Goal: Entertainment & Leisure: Consume media (video, audio)

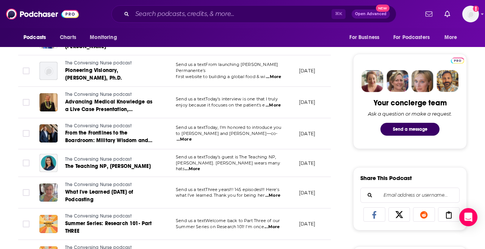
scroll to position [352, 0]
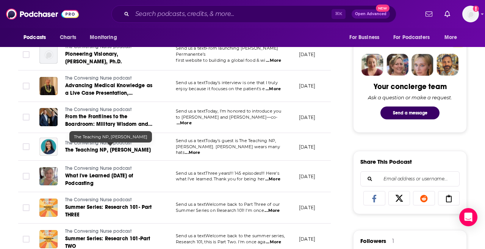
click at [133, 150] on span "The Teaching NP, [PERSON_NAME]" at bounding box center [108, 150] width 86 height 6
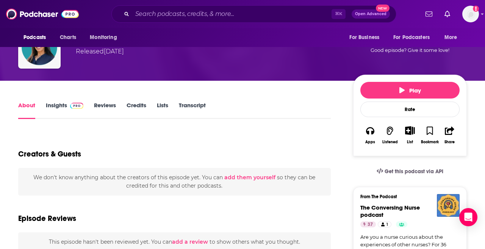
scroll to position [67, 0]
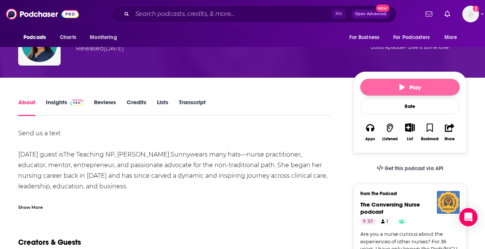
click at [369, 81] on button "Play" at bounding box center [409, 87] width 99 height 17
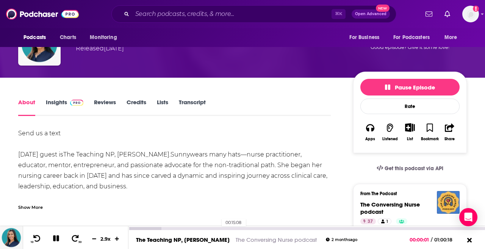
click at [221, 227] on div "00:15:08" at bounding box center [306, 228] width 357 height 3
click at [95, 238] on icon at bounding box center [94, 238] width 6 height 5
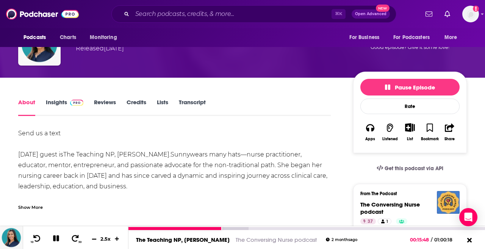
click at [95, 238] on icon at bounding box center [94, 238] width 5 height 1
click at [332, 228] on div "00:34:25" at bounding box center [306, 228] width 357 height 3
click at [397, 229] on div "00:45:08" at bounding box center [306, 228] width 357 height 3
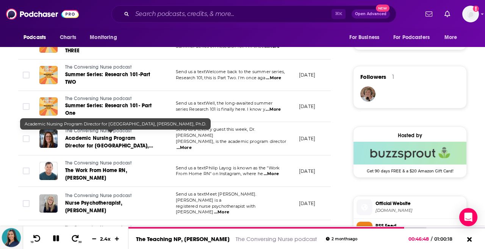
scroll to position [518, 0]
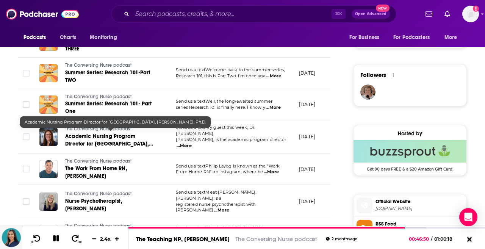
click at [130, 139] on span "Academic Nursing Program Director for [GEOGRAPHIC_DATA], [PERSON_NAME], Ph.D." at bounding box center [109, 144] width 88 height 22
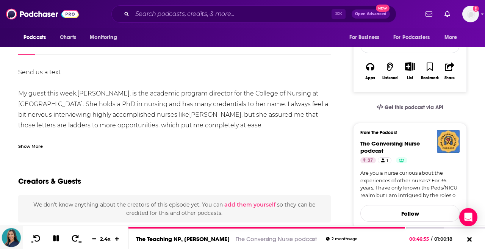
scroll to position [132, 0]
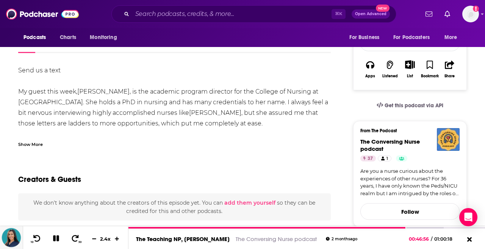
click at [42, 147] on div "Send us a text My guest this week, [PERSON_NAME] , is the academic program dire…" at bounding box center [174, 106] width 313 height 82
click at [40, 147] on div "Show More" at bounding box center [30, 143] width 25 height 7
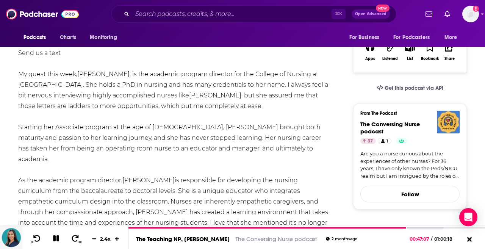
scroll to position [0, 0]
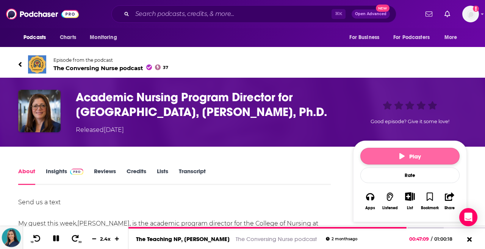
click at [383, 164] on button "Play" at bounding box center [409, 156] width 99 height 17
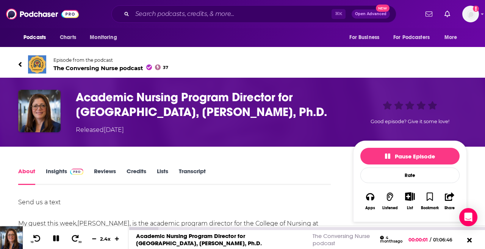
click at [301, 227] on div at bounding box center [306, 228] width 357 height 3
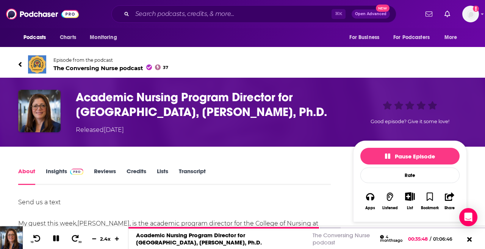
click at [20, 64] on icon at bounding box center [20, 65] width 4 height 8
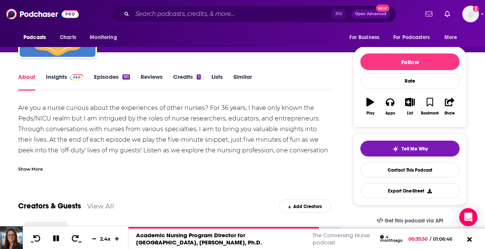
scroll to position [86, 0]
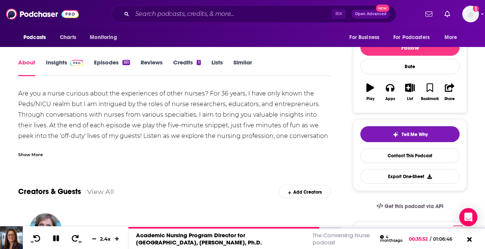
click at [126, 63] on div "151" at bounding box center [126, 62] width 8 height 5
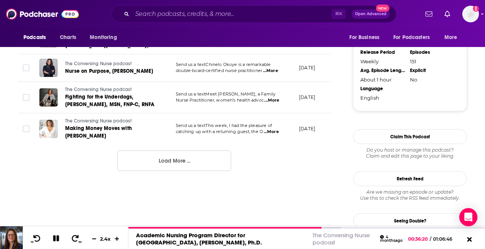
scroll to position [882, 0]
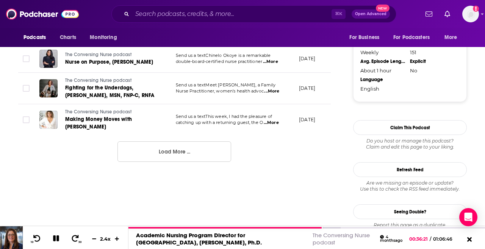
click at [182, 152] on button "Load More ..." at bounding box center [174, 151] width 114 height 20
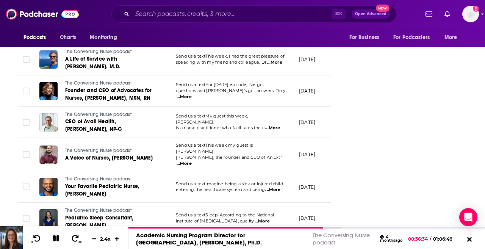
scroll to position [1068, 0]
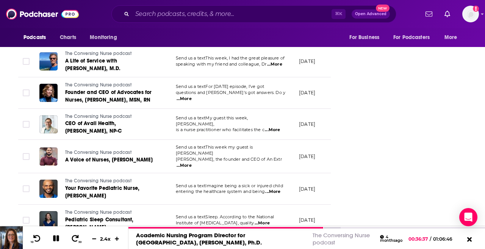
click at [277, 127] on span "...More" at bounding box center [272, 130] width 15 height 6
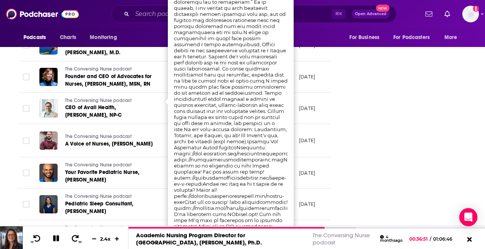
scroll to position [1089, 0]
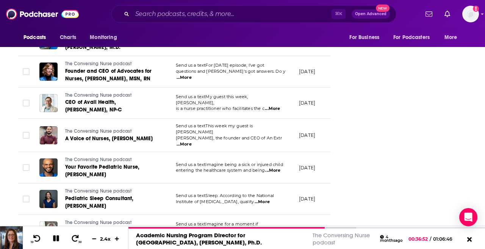
click at [192, 75] on span "...More" at bounding box center [184, 78] width 15 height 6
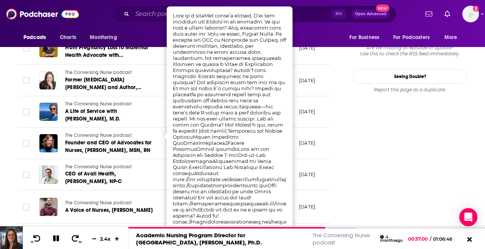
scroll to position [998, 0]
